Goal: Find specific page/section: Find specific page/section

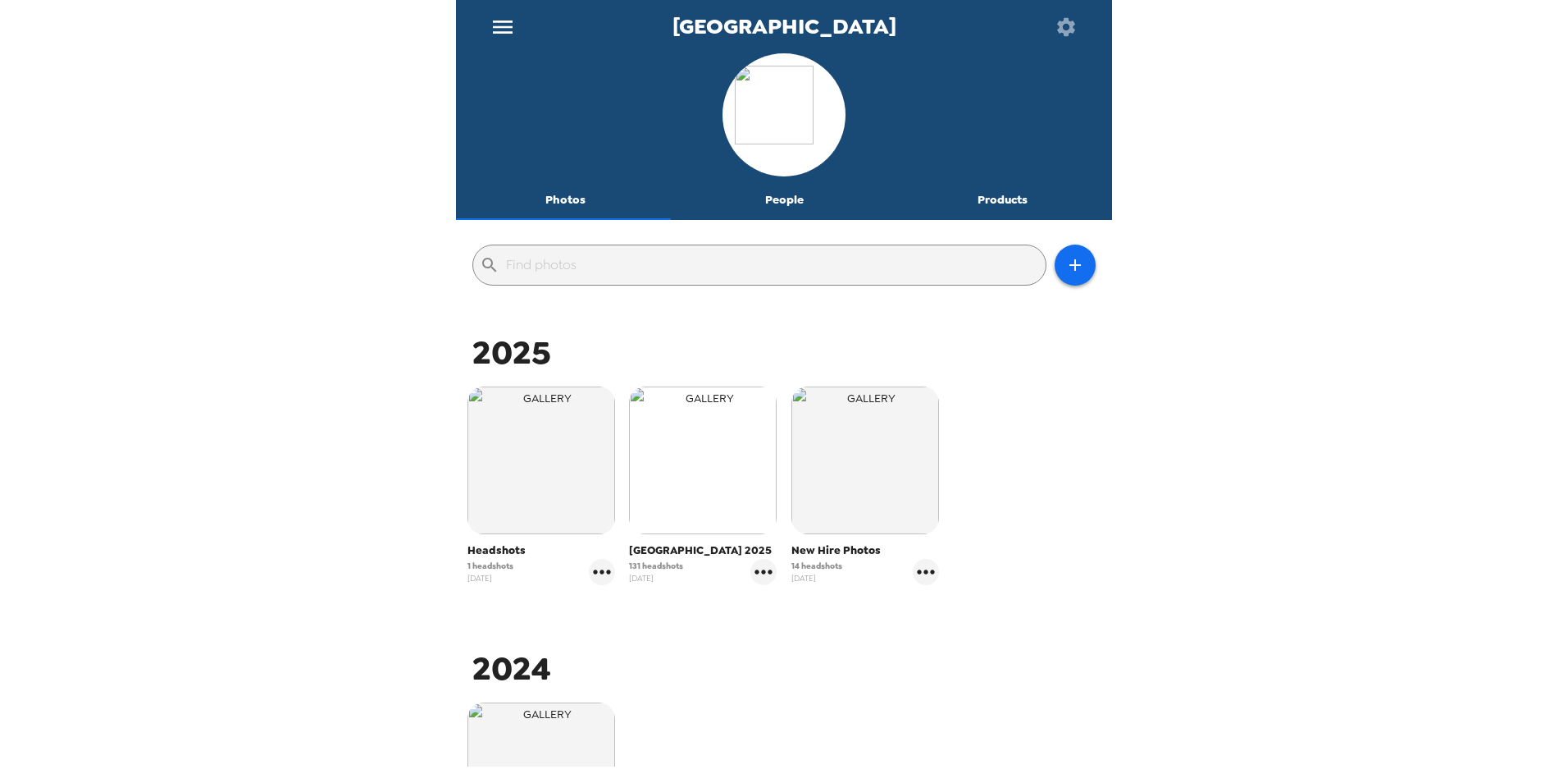
click at [679, 490] on img "button" at bounding box center [703, 460] width 148 height 148
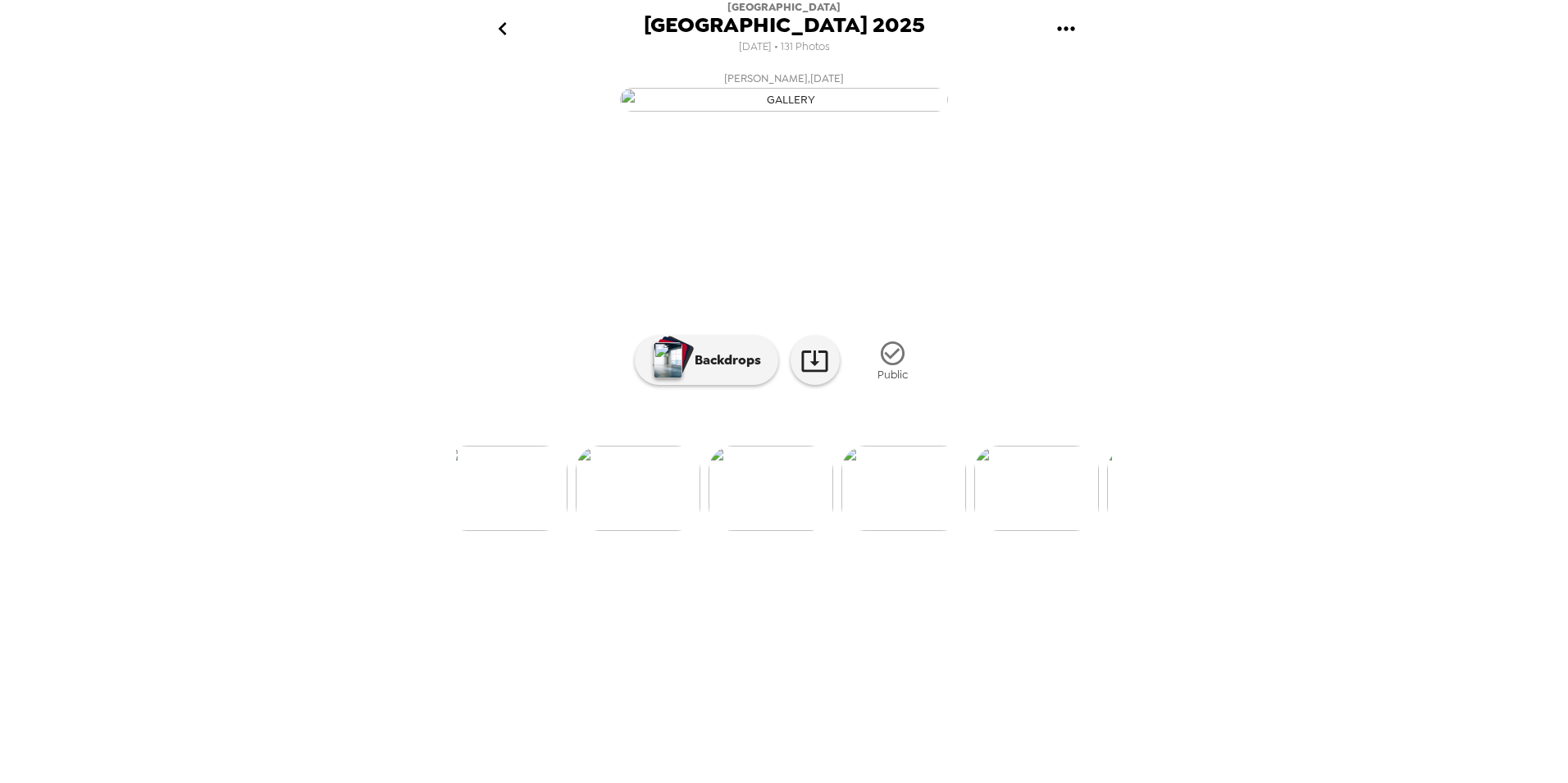
scroll to position [0, 4687]
click at [887, 531] on img at bounding box center [880, 488] width 125 height 85
click at [660, 531] on img at bounding box center [654, 488] width 125 height 85
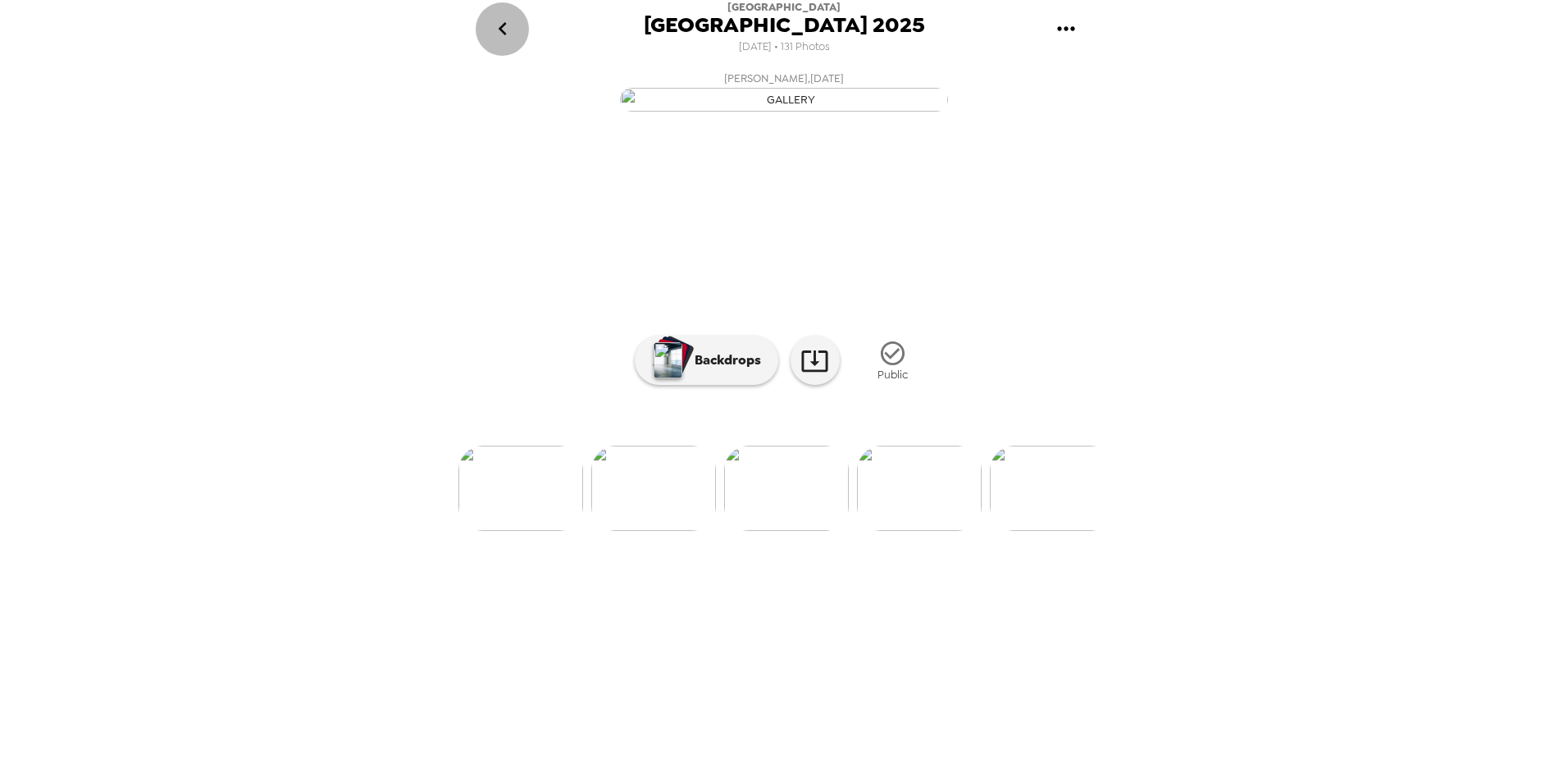
click at [510, 25] on icon "go back" at bounding box center [503, 29] width 26 height 26
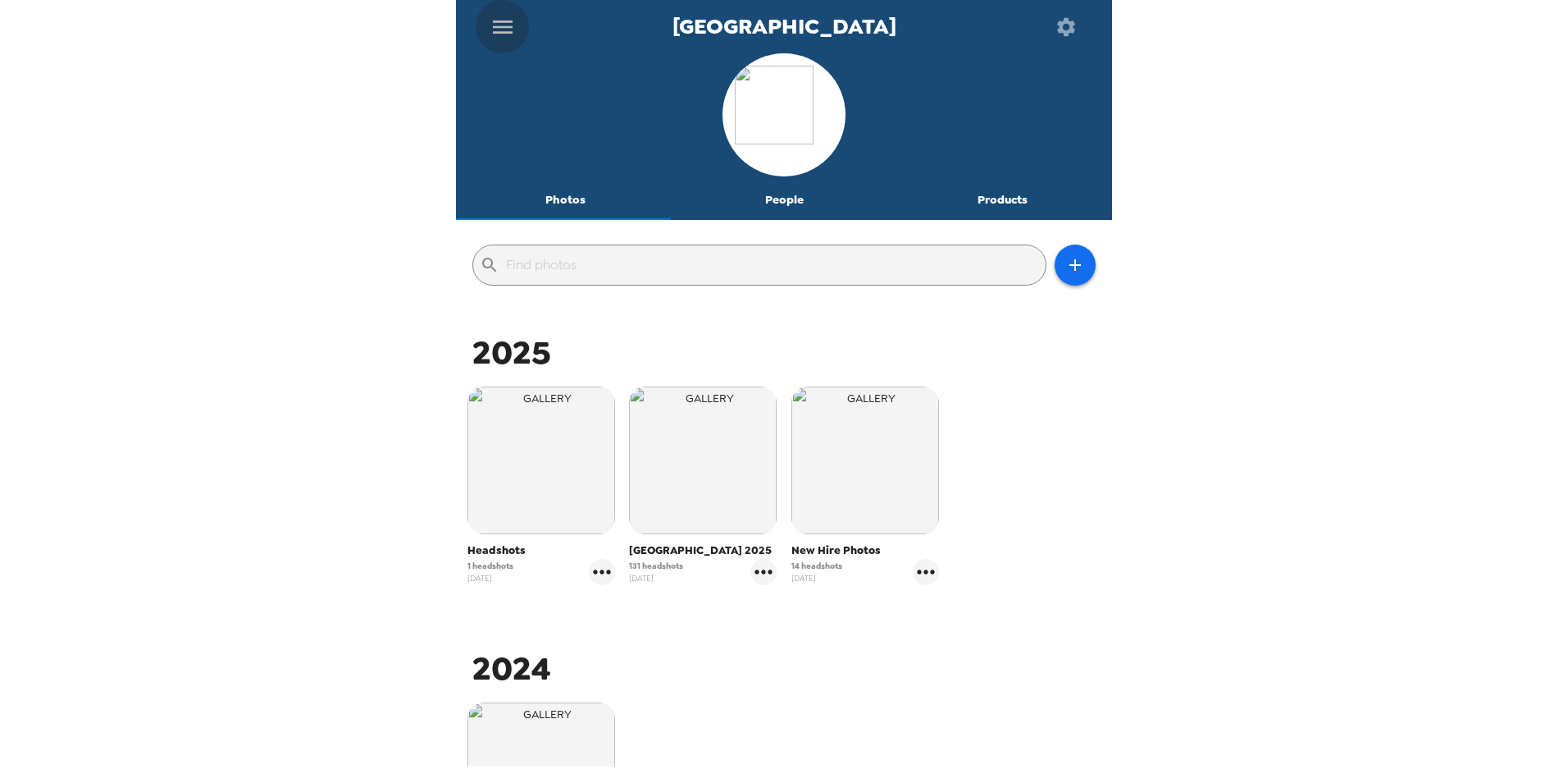
click at [500, 28] on icon "menu" at bounding box center [503, 27] width 26 height 26
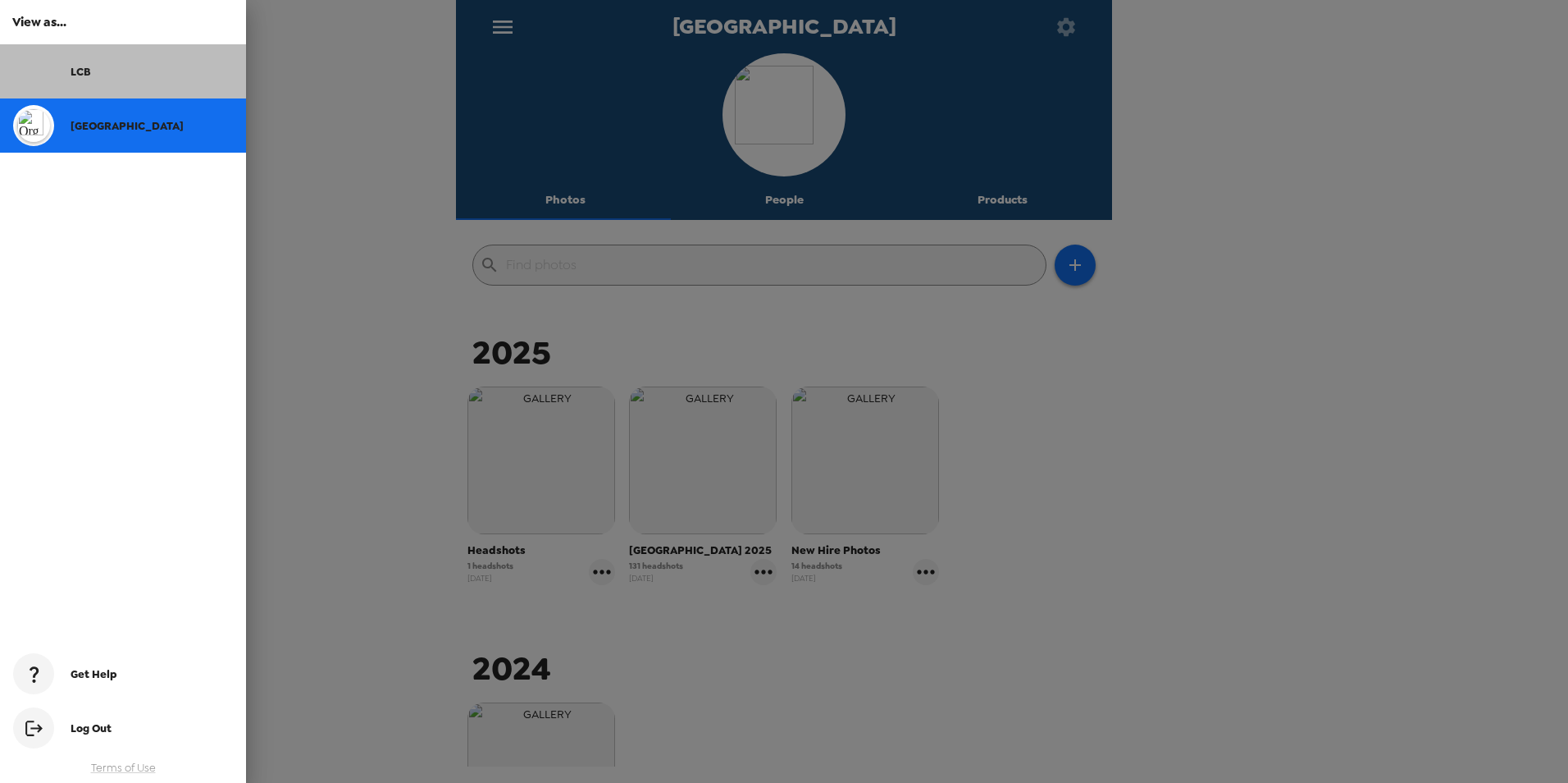
click at [83, 75] on span "LCB" at bounding box center [80, 71] width 21 height 14
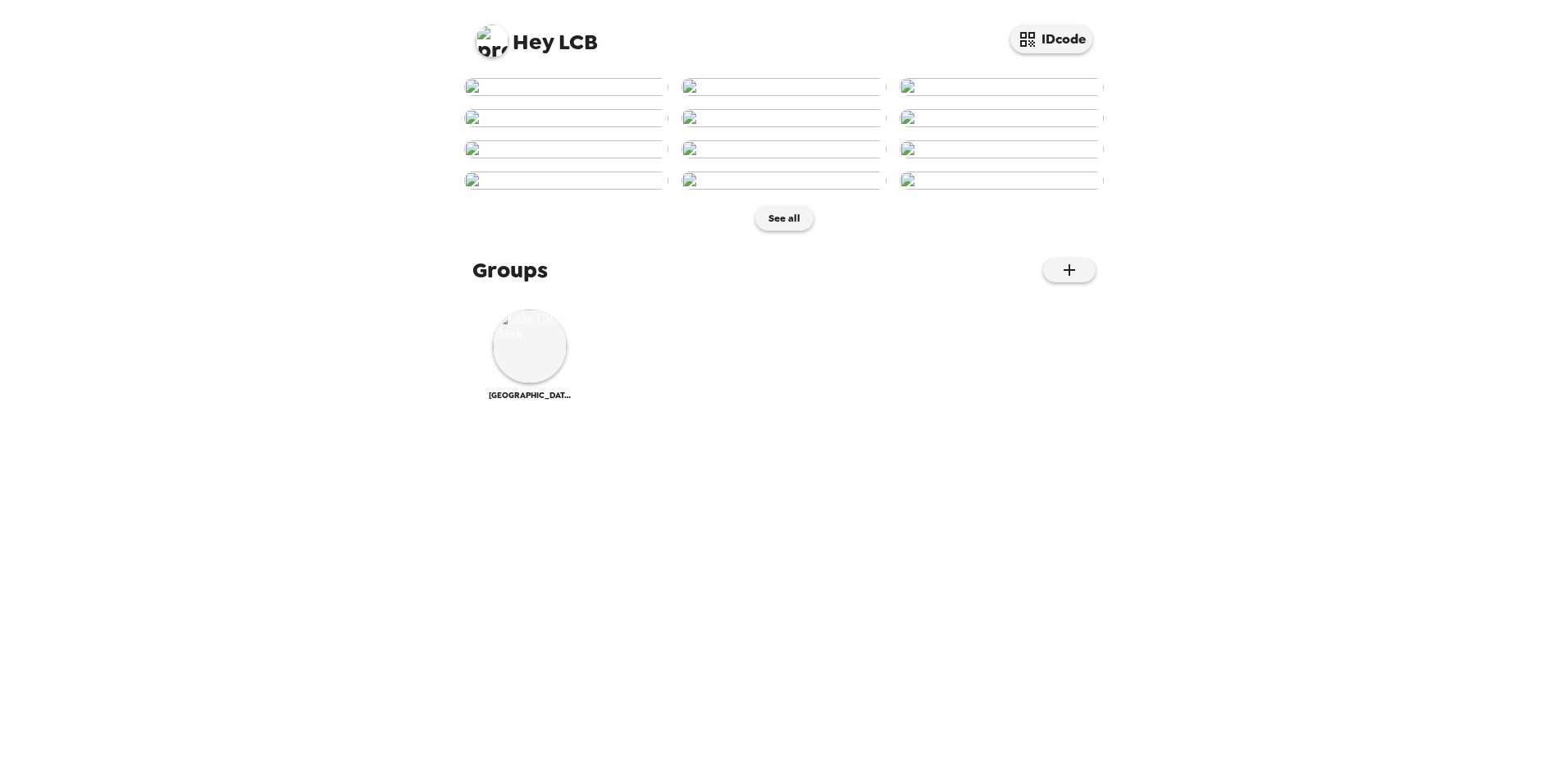
click at [500, 43] on img at bounding box center [492, 41] width 33 height 33
drag, startPoint x: 363, startPoint y: 99, endPoint x: 687, endPoint y: 68, distance: 325.5
click at [363, 99] on div at bounding box center [784, 392] width 1568 height 783
click at [539, 383] on img at bounding box center [530, 346] width 74 height 74
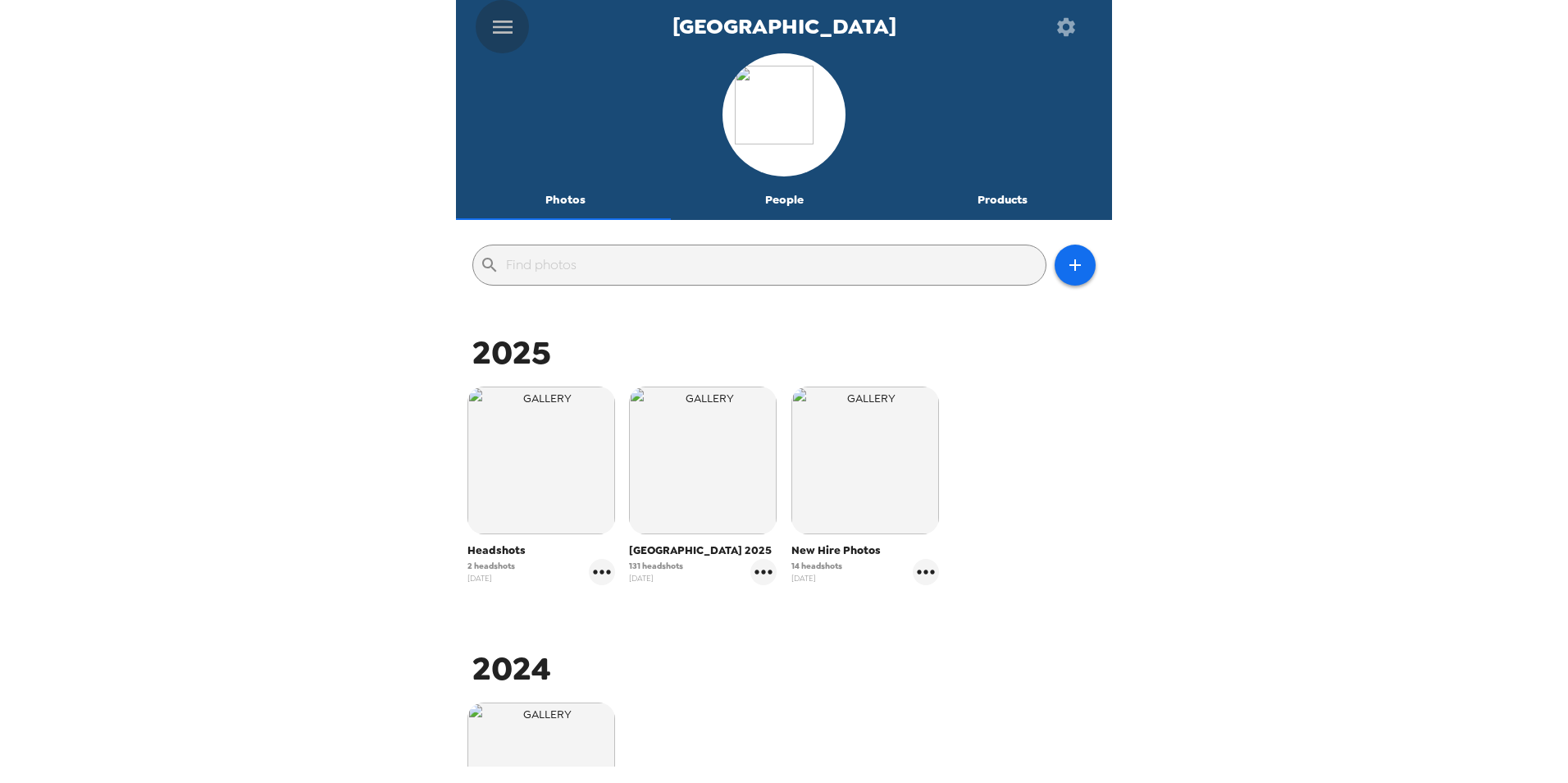
click at [504, 30] on icon "menu" at bounding box center [503, 27] width 26 height 26
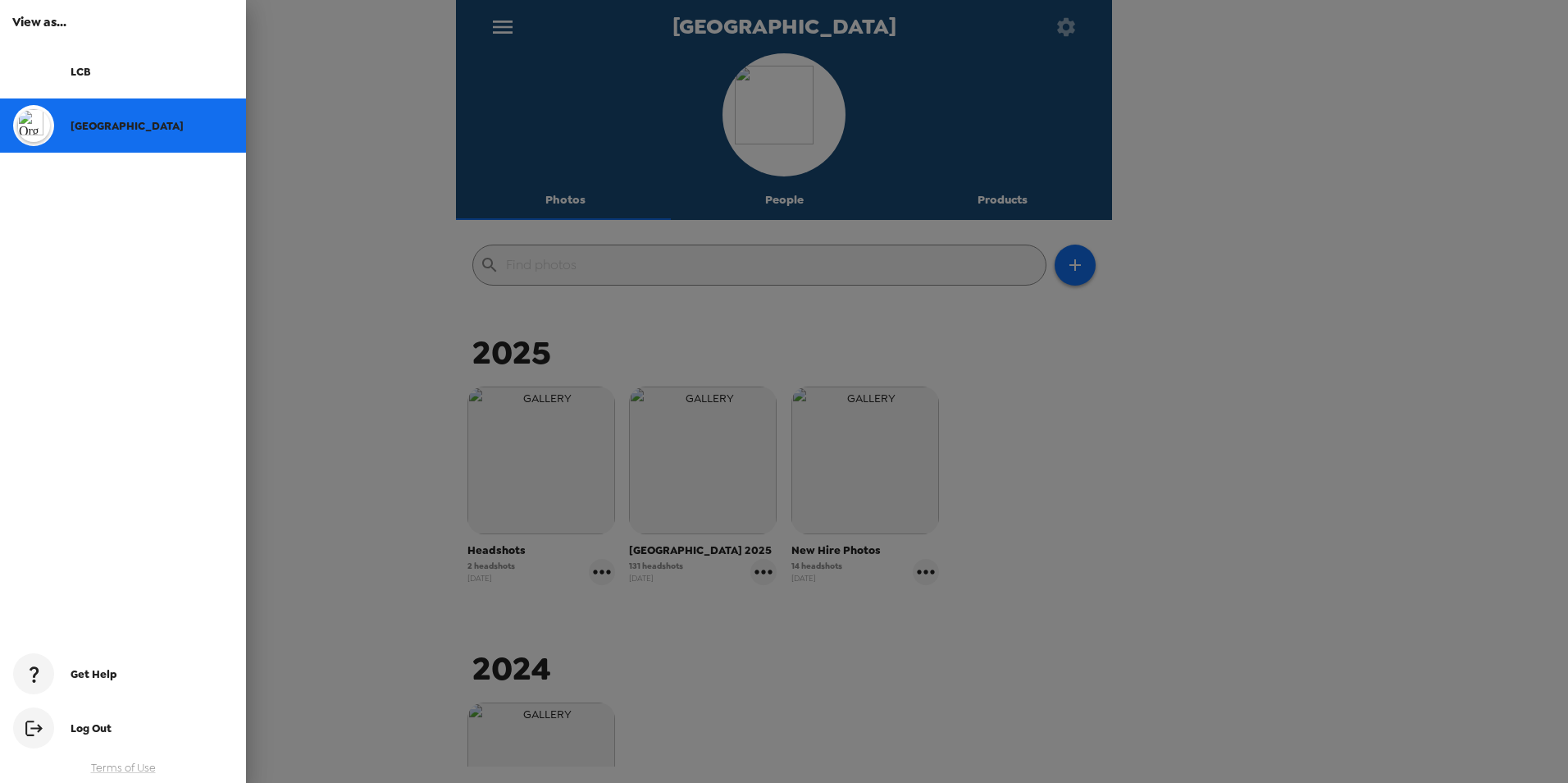
click at [108, 80] on div "LCB" at bounding box center [123, 71] width 246 height 54
